Goal: Information Seeking & Learning: Learn about a topic

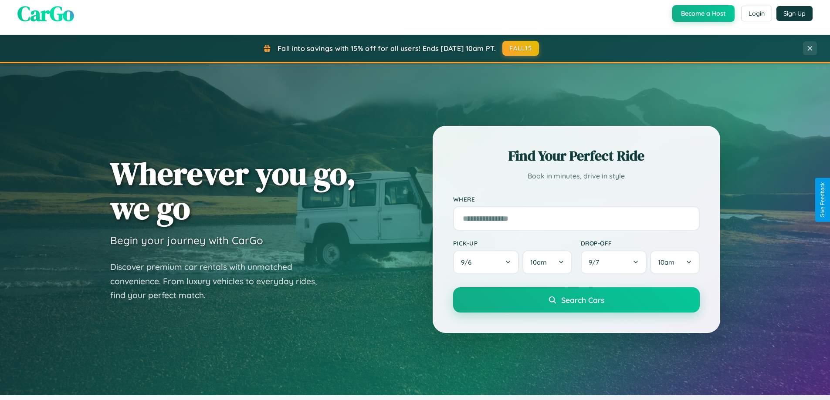
scroll to position [1677, 0]
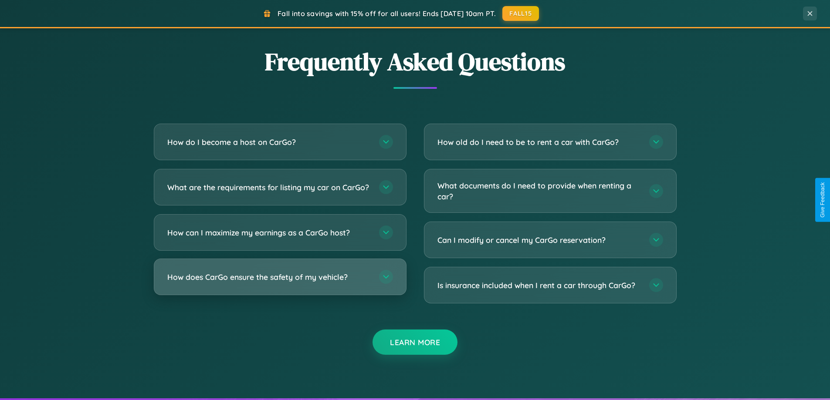
click at [280, 283] on h3 "How does CarGo ensure the safety of my vehicle?" at bounding box center [268, 277] width 203 height 11
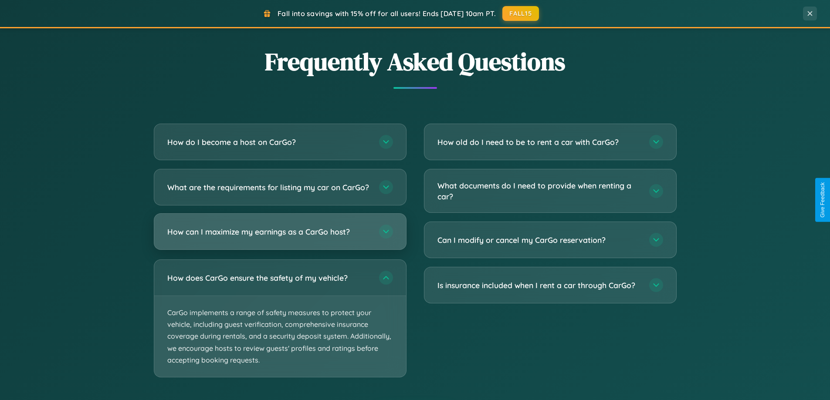
click at [280, 237] on h3 "How can I maximize my earnings as a CarGo host?" at bounding box center [268, 232] width 203 height 11
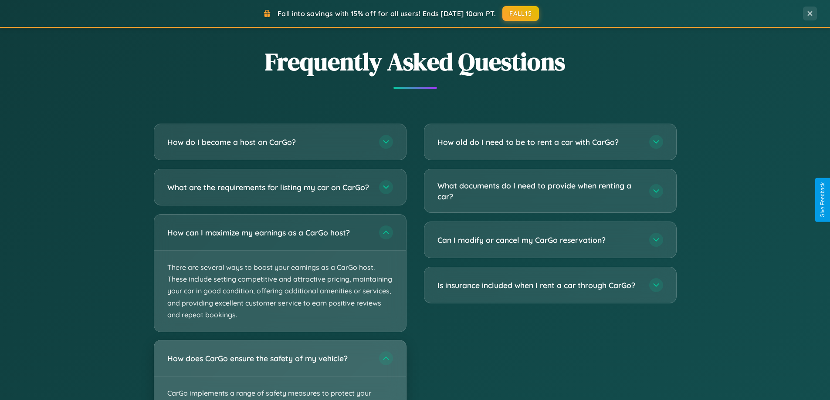
click at [280, 374] on div "How does CarGo ensure the safety of my vehicle?" at bounding box center [280, 359] width 252 height 36
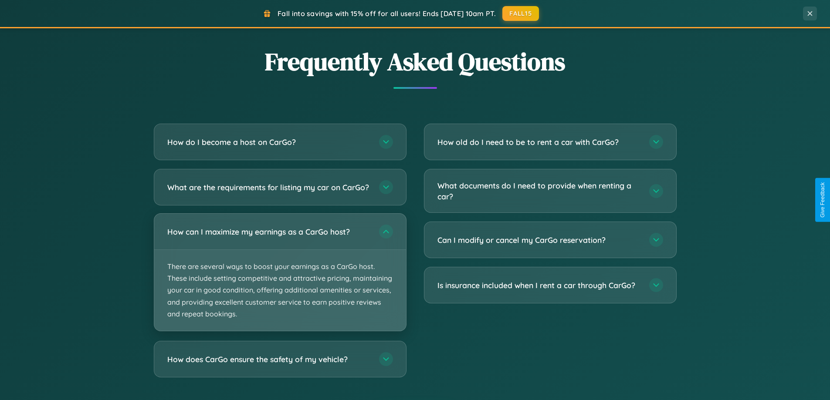
click at [280, 281] on p "There are several ways to boost your earnings as a CarGo host. These include se…" at bounding box center [280, 290] width 252 height 81
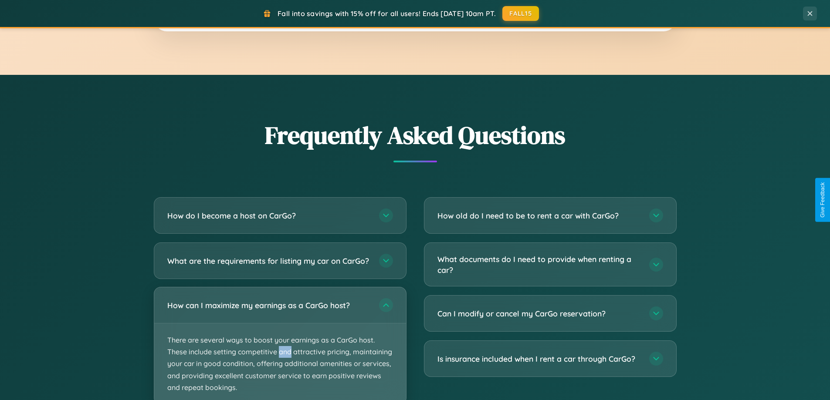
scroll to position [1400, 0]
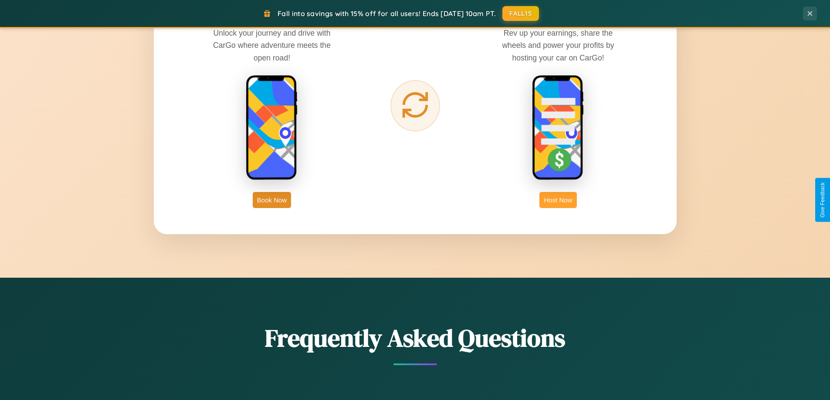
click at [558, 200] on button "Host Now" at bounding box center [557, 200] width 37 height 16
